Goal: Transaction & Acquisition: Purchase product/service

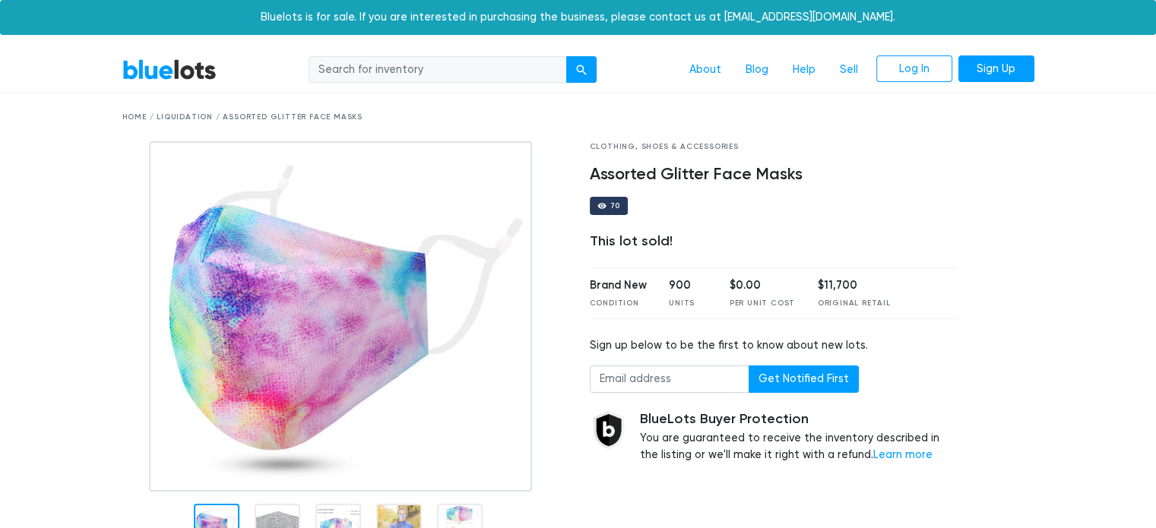
click at [958, 166] on div "Clothing, Shoes & Accessories Assorted Glitter Face Masks 70 This lot sold! Bra…" at bounding box center [774, 349] width 390 height 417
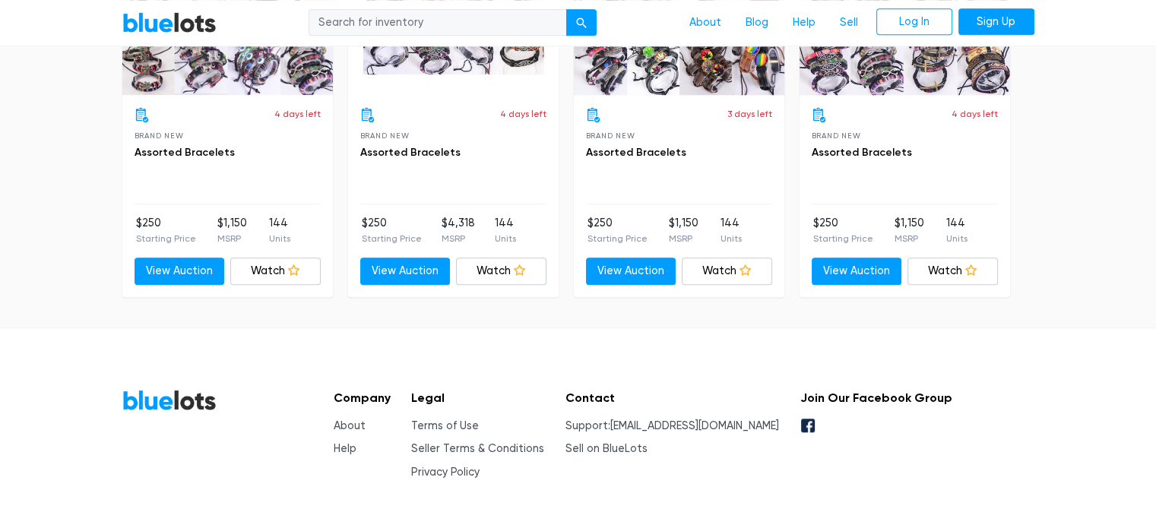
scroll to position [1273, 0]
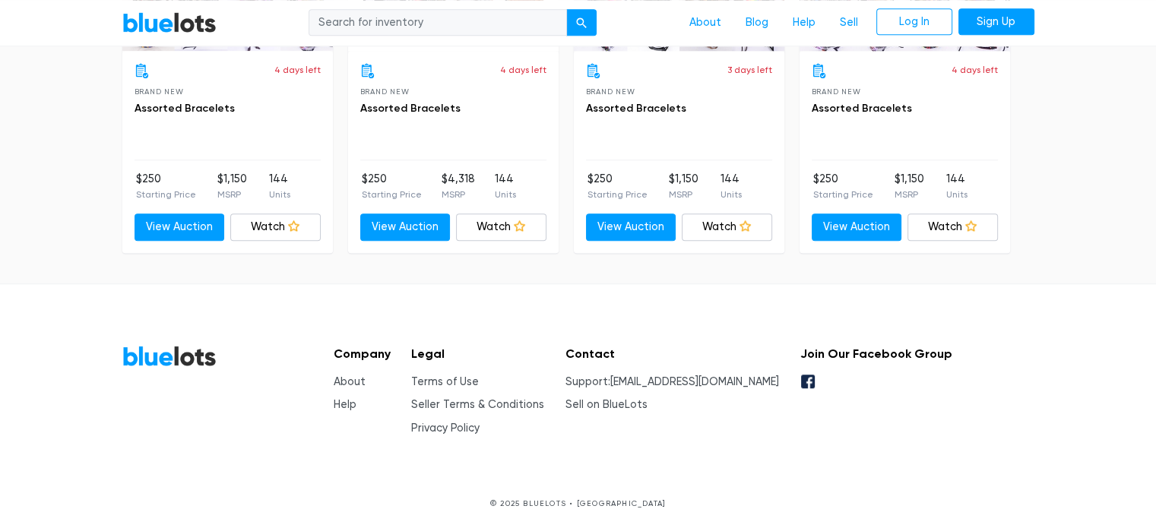
click at [338, 30] on input "search" at bounding box center [438, 22] width 258 height 27
type input "bra"
click at [566, 9] on button "submit" at bounding box center [581, 22] width 30 height 27
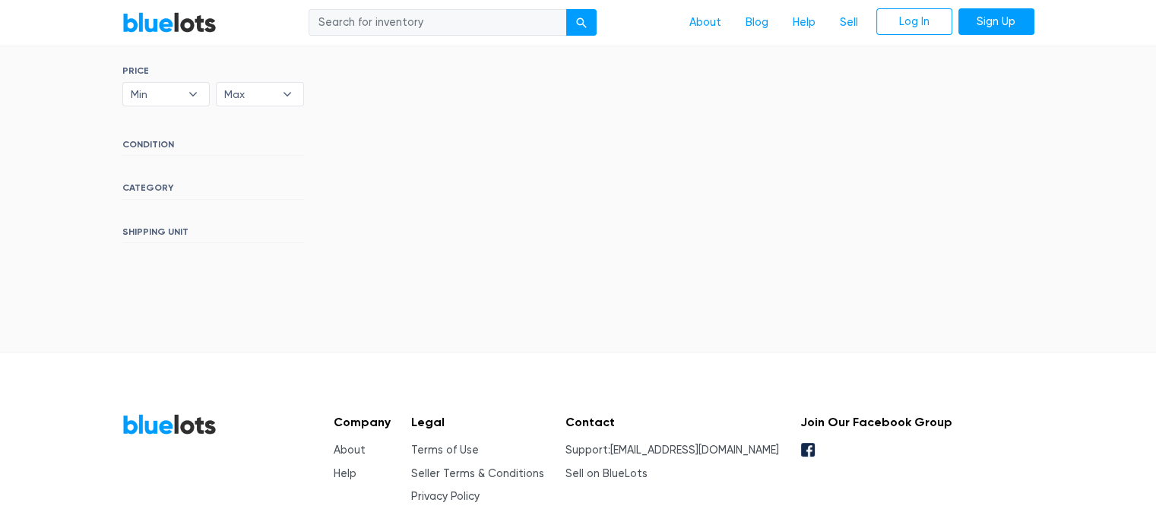
scroll to position [462, 0]
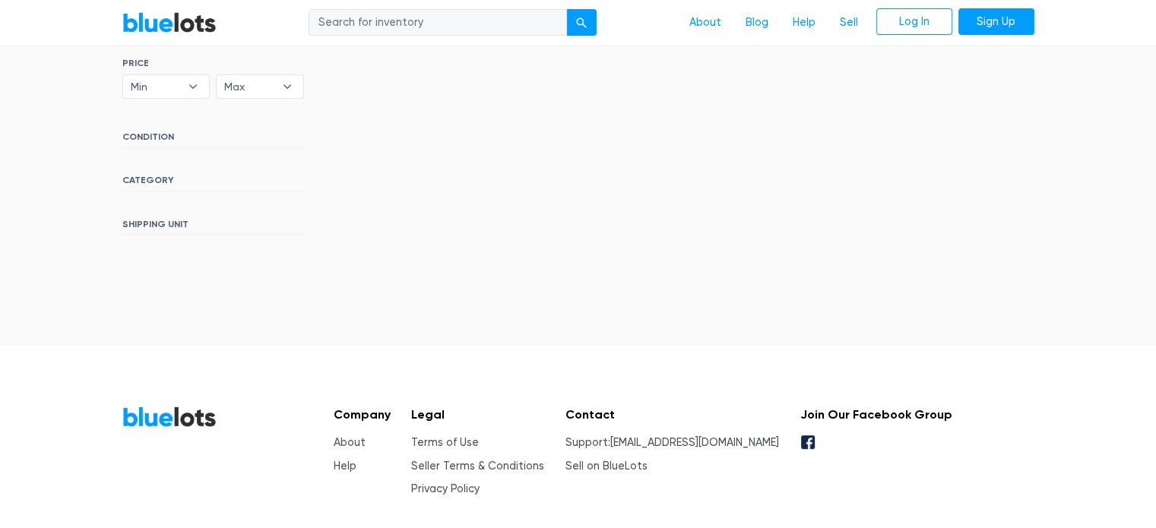
click at [385, 25] on input "search" at bounding box center [438, 22] width 258 height 27
type input "girdle"
click at [566, 9] on button "submit" at bounding box center [581, 22] width 30 height 27
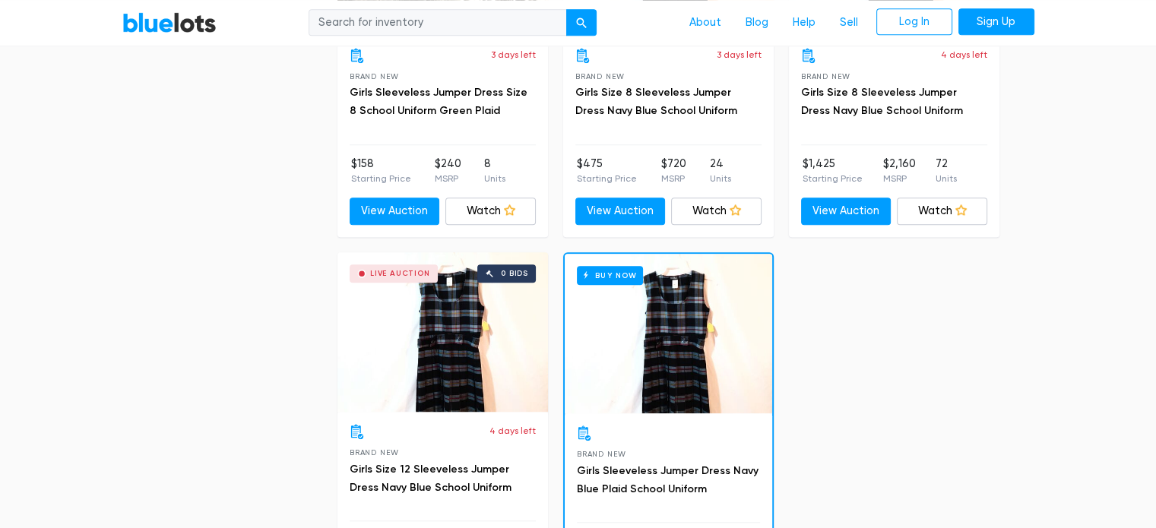
scroll to position [1802, 0]
